Goal: Information Seeking & Learning: Find contact information

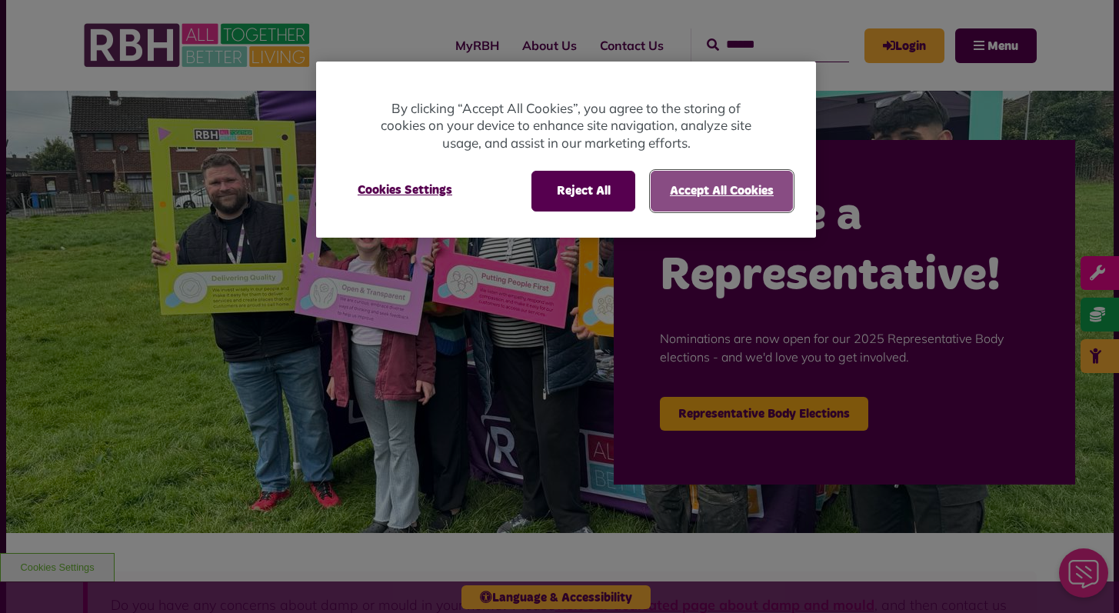
click at [698, 192] on button "Accept All Cookies" at bounding box center [722, 191] width 142 height 40
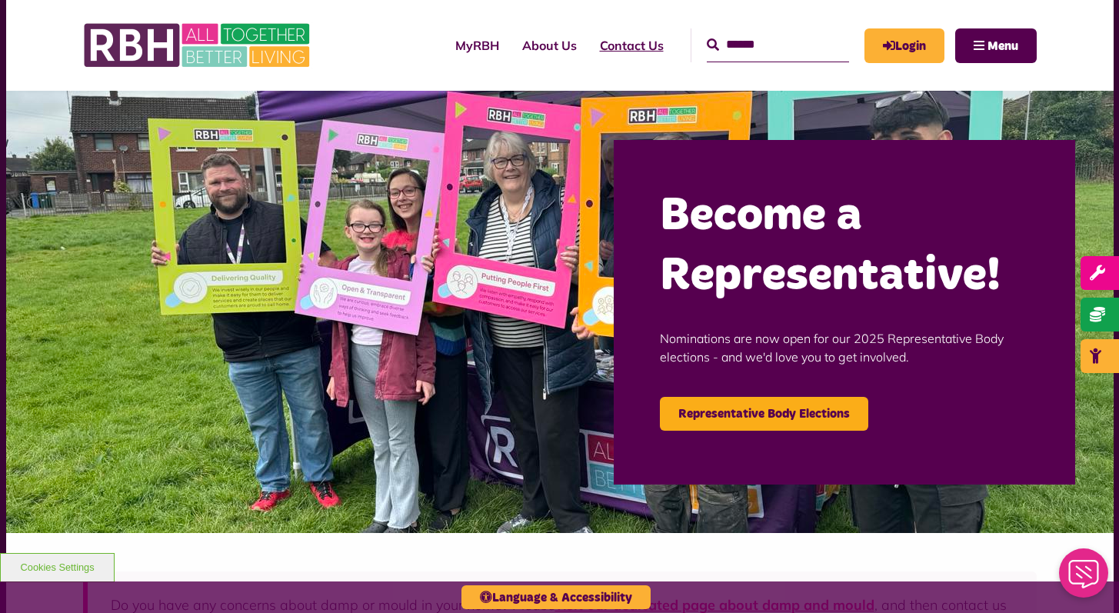
click at [633, 46] on link "Contact Us" at bounding box center [631, 46] width 87 height 42
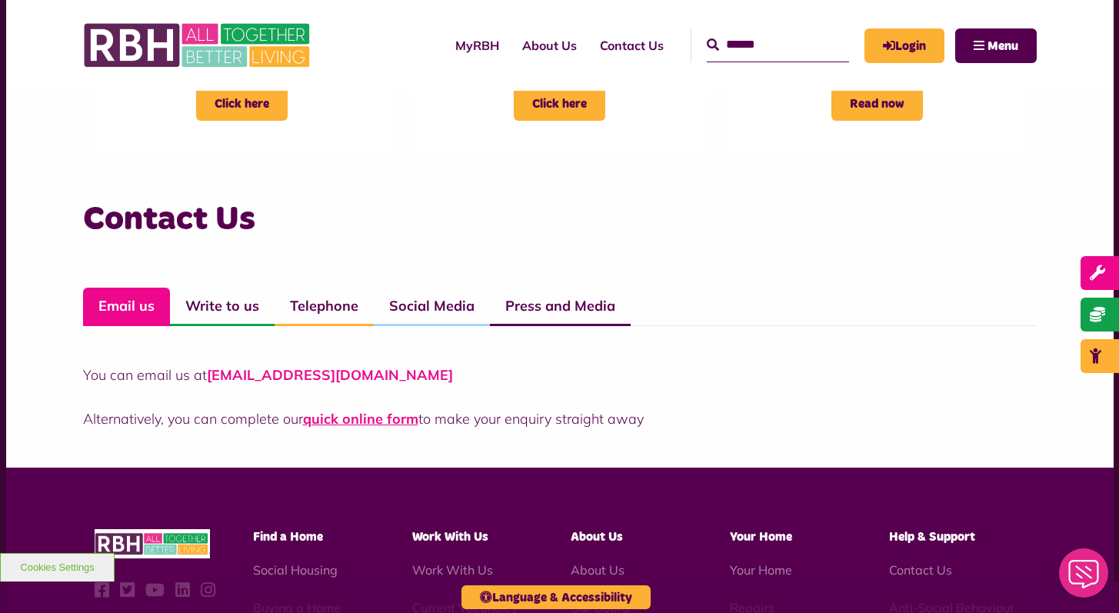
scroll to position [983, 0]
drag, startPoint x: 462, startPoint y: 383, endPoint x: 211, endPoint y: 371, distance: 251.7
click at [211, 371] on p "You can email us at CustomerExperience@rbh.org.uk" at bounding box center [560, 374] width 954 height 21
copy link "CustomerExperience@rbh.org.uk"
